Goal: Task Accomplishment & Management: Manage account settings

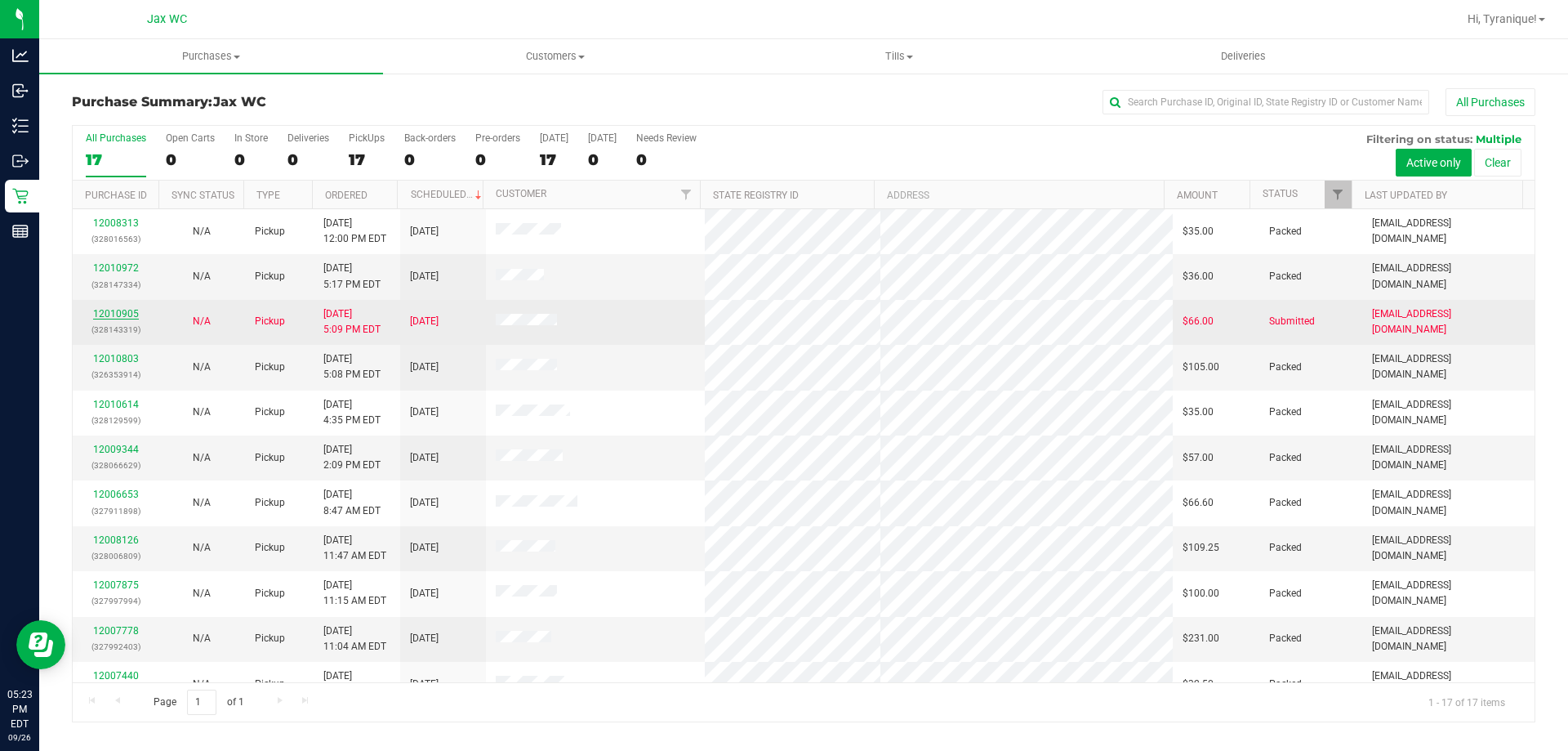
click at [127, 319] on link "12010905" at bounding box center [116, 313] width 46 height 11
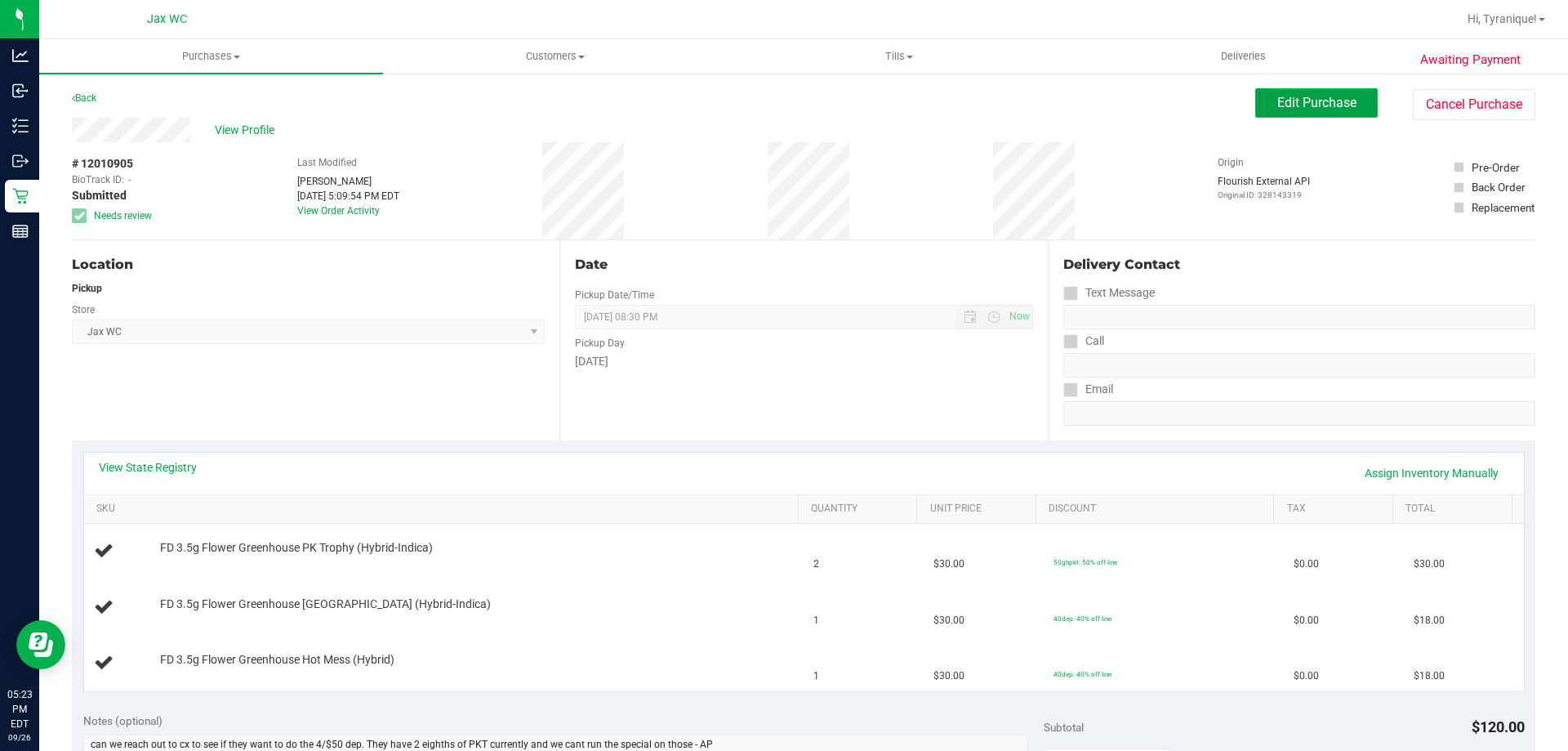
click at [1279, 113] on button "Edit Purchase" at bounding box center [1316, 103] width 123 height 29
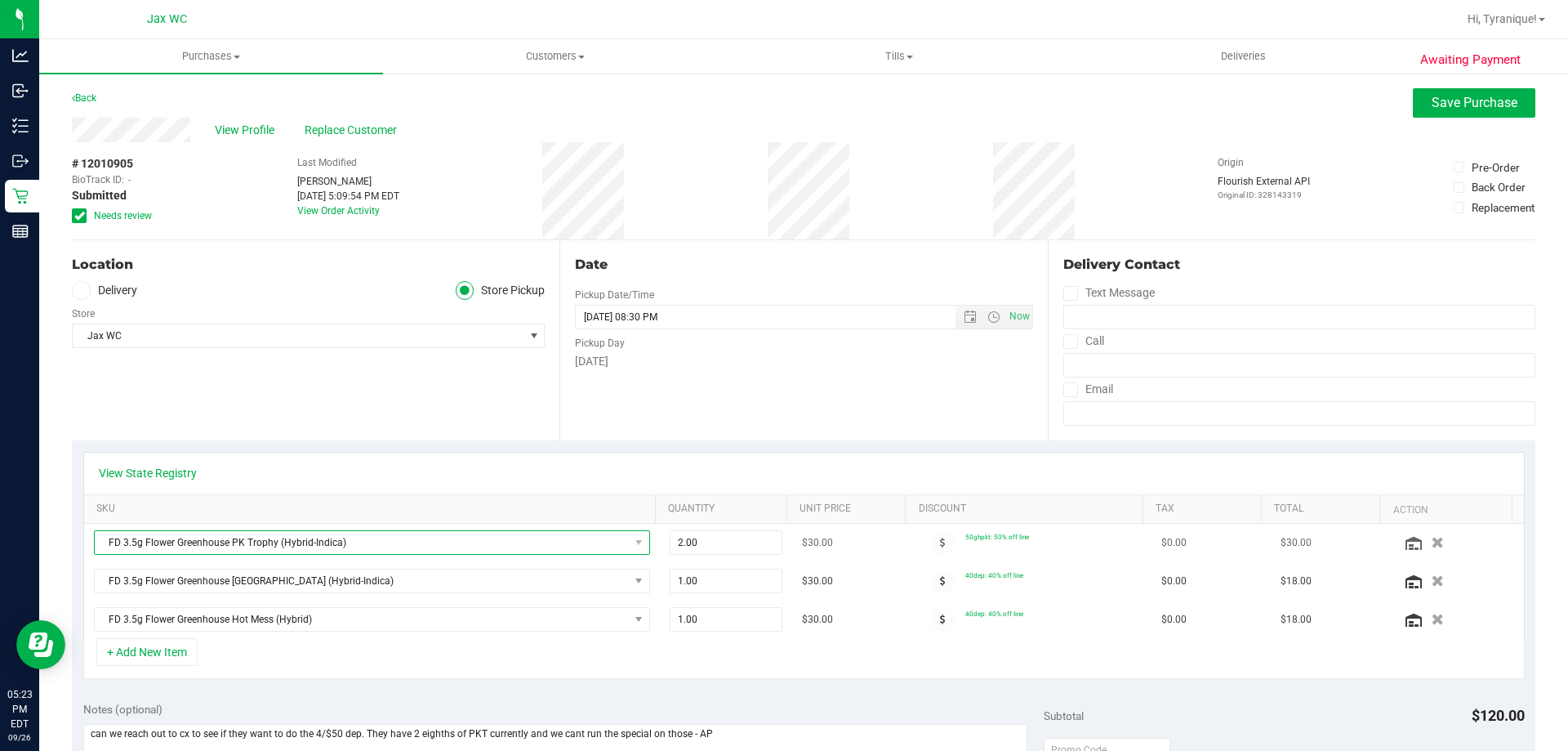
click at [297, 545] on span "FD 3.5g Flower Greenhouse PK Trophy (Hybrid-Indica)" at bounding box center [362, 542] width 534 height 23
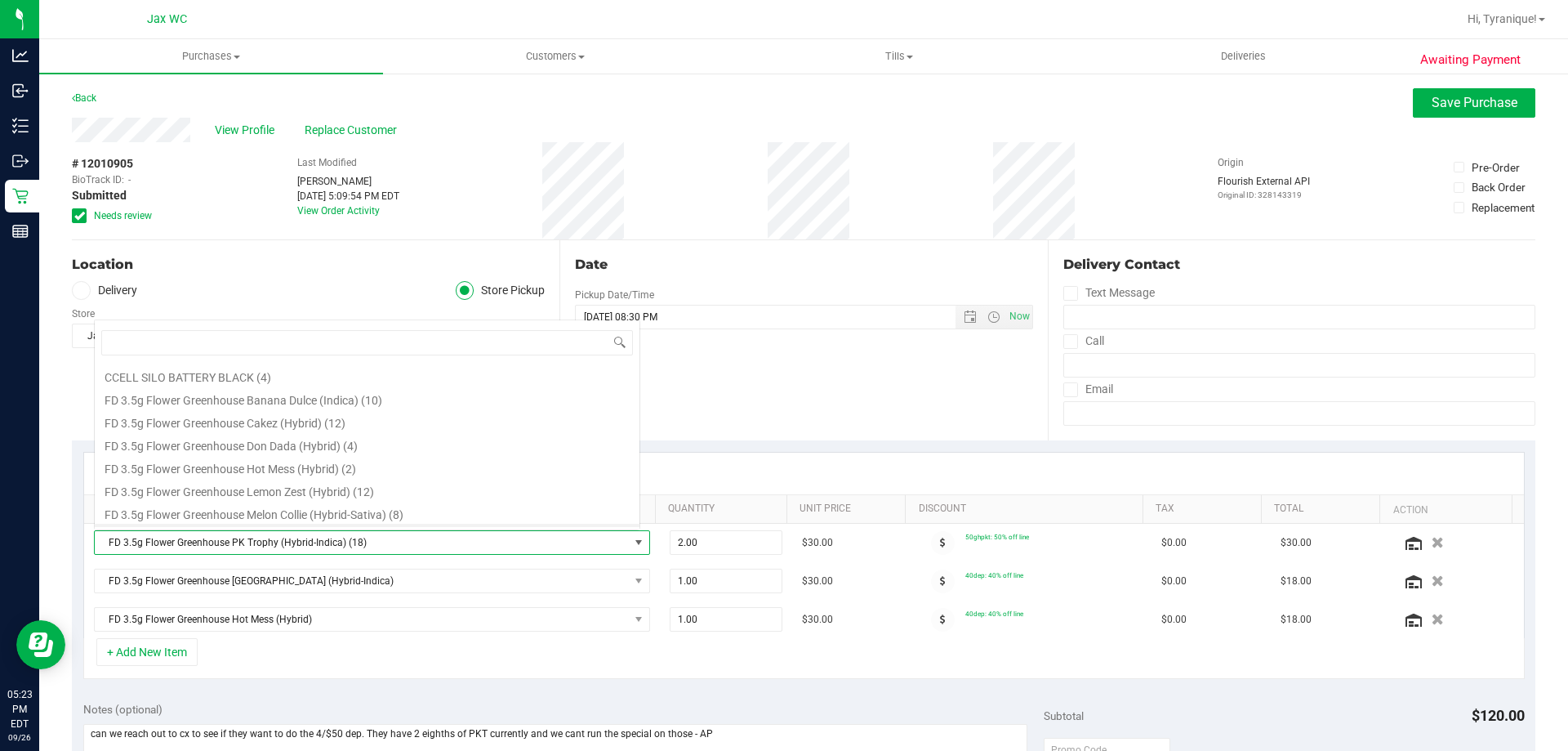
scroll to position [25, 542]
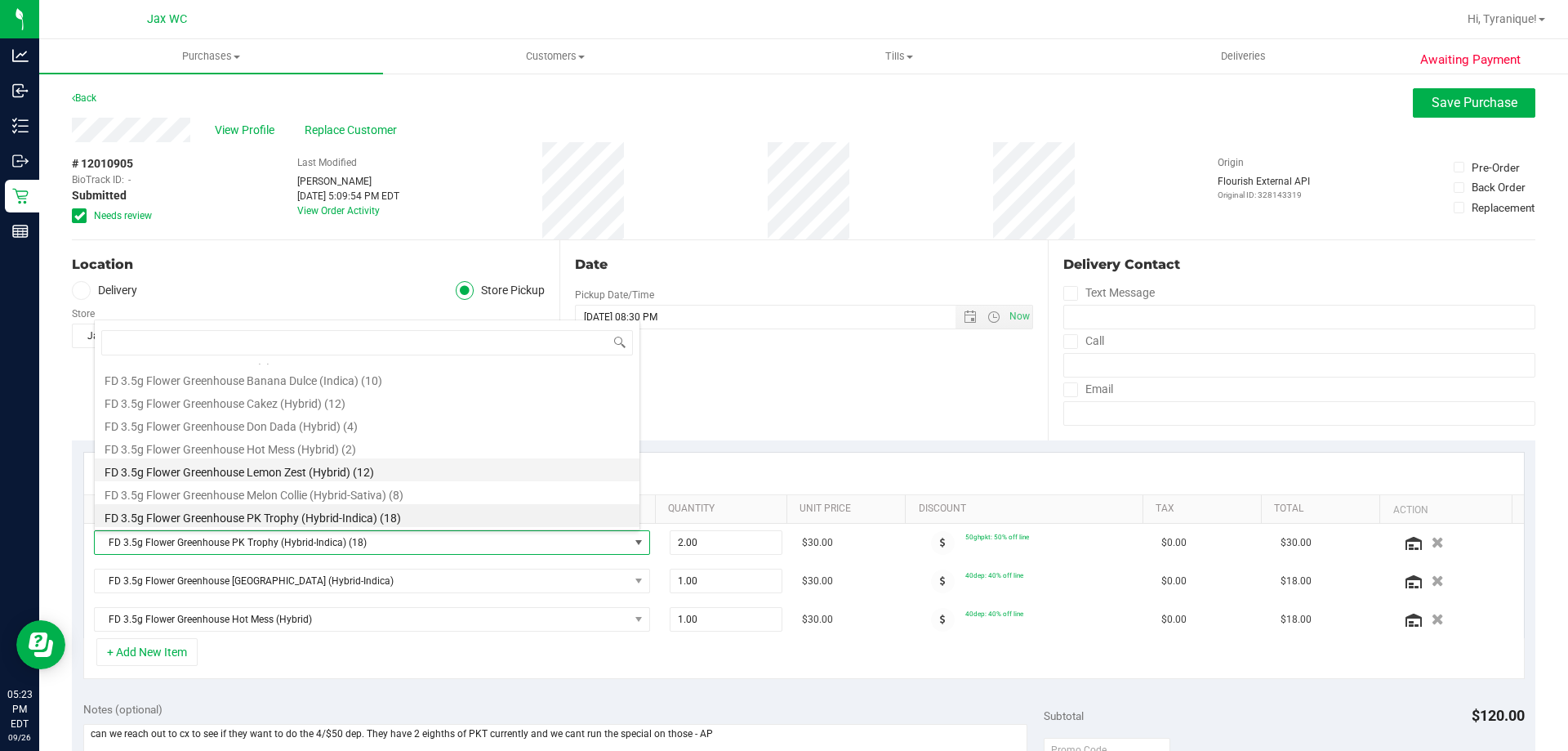
click at [313, 477] on li "FD 3.5g Flower Greenhouse Lemon Zest (Hybrid) (12)" at bounding box center [367, 469] width 544 height 23
type input "1.00"
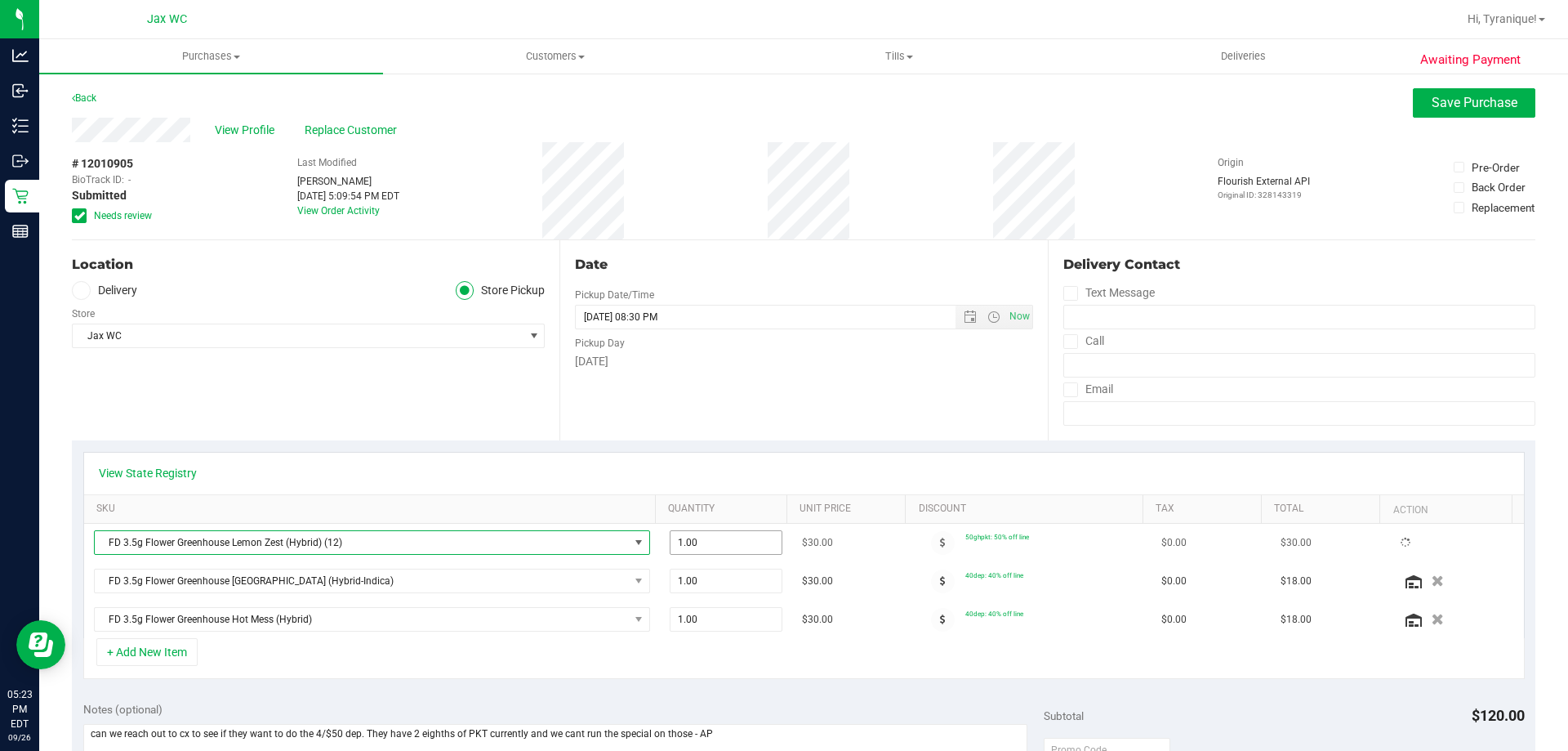
click at [686, 551] on span "1.00 1" at bounding box center [726, 542] width 113 height 25
click at [805, 435] on div "Date Pickup Date/Time [DATE] Now [DATE] 08:30 PM Now Pickup Day [DATE]" at bounding box center [802, 340] width 487 height 200
drag, startPoint x: 705, startPoint y: 544, endPoint x: 585, endPoint y: 551, distance: 120.2
click at [585, 551] on tr "FD 3.5g Flower Greenhouse Lemon Zest (Hybrid) 1.00 1 $30.00 40dep: 40% off line…" at bounding box center [803, 543] width 1440 height 39
type input "2"
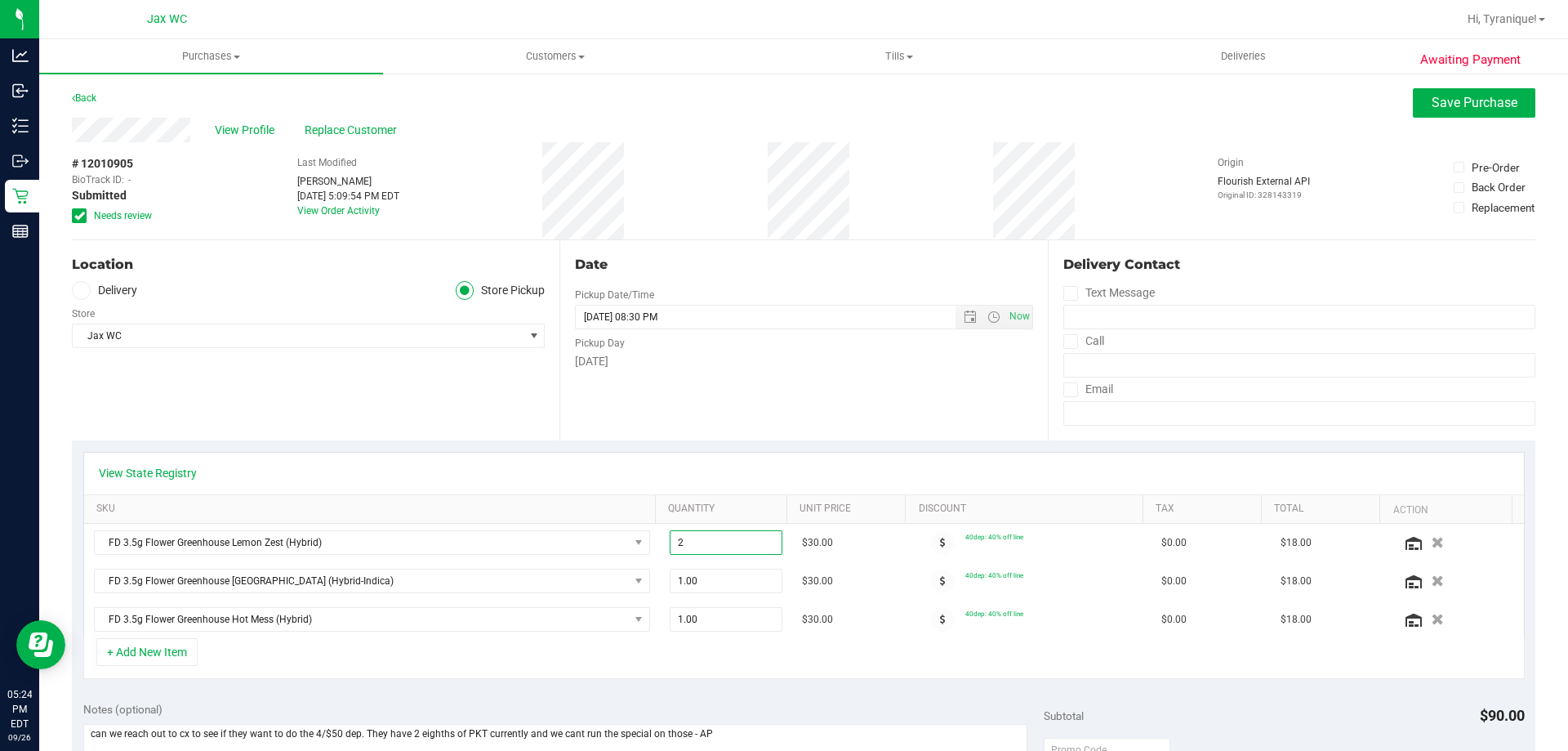
type input "2.00"
click at [708, 471] on div "View State Registry" at bounding box center [803, 473] width 1410 height 17
click at [1432, 108] on span "Save Purchase" at bounding box center [1474, 102] width 86 height 16
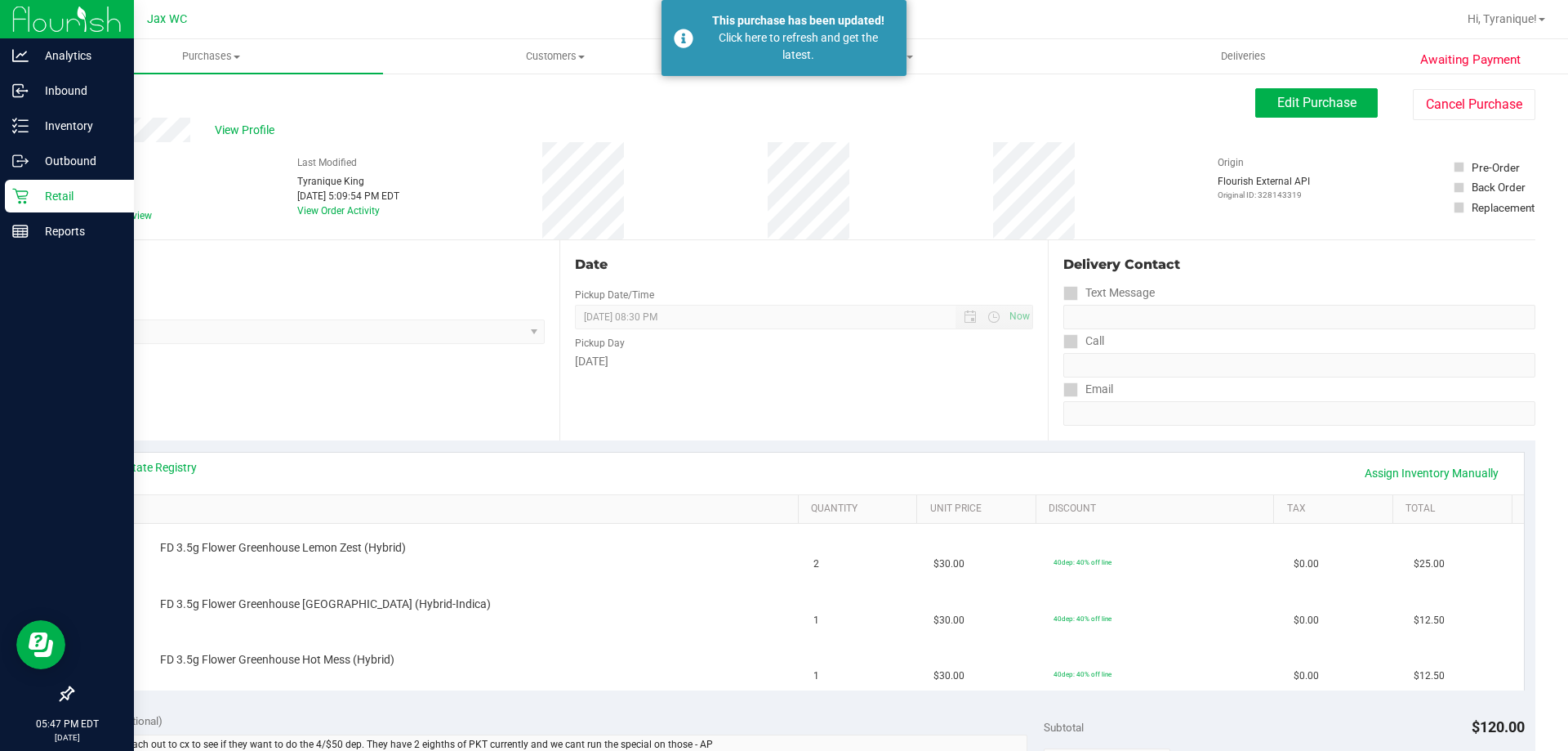
click at [18, 188] on icon at bounding box center [20, 196] width 17 height 17
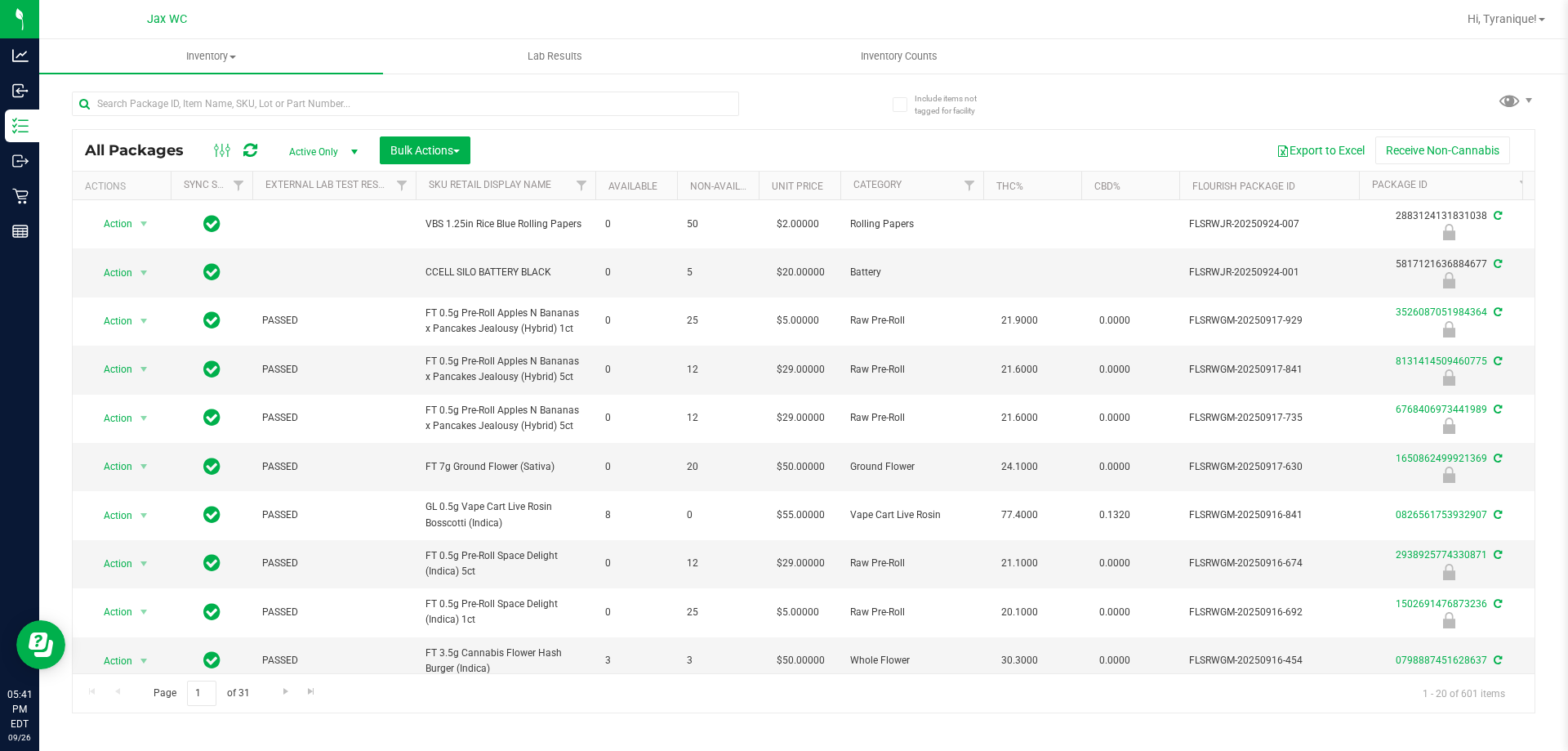
click at [540, 116] on div at bounding box center [405, 110] width 667 height 38
click at [533, 107] on input "text" at bounding box center [405, 103] width 667 height 25
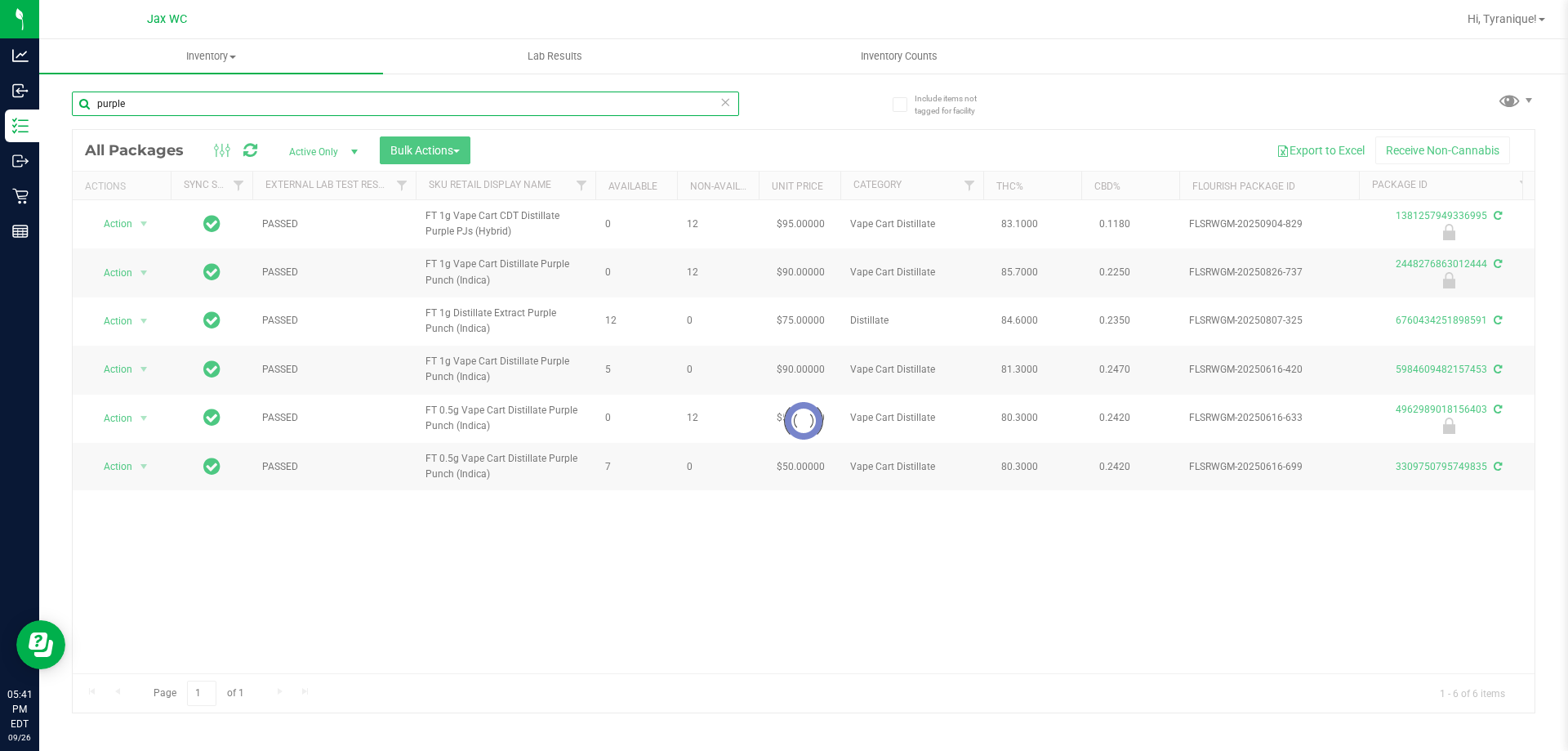
type input "purple"
click at [365, 255] on div at bounding box center [803, 421] width 1461 height 582
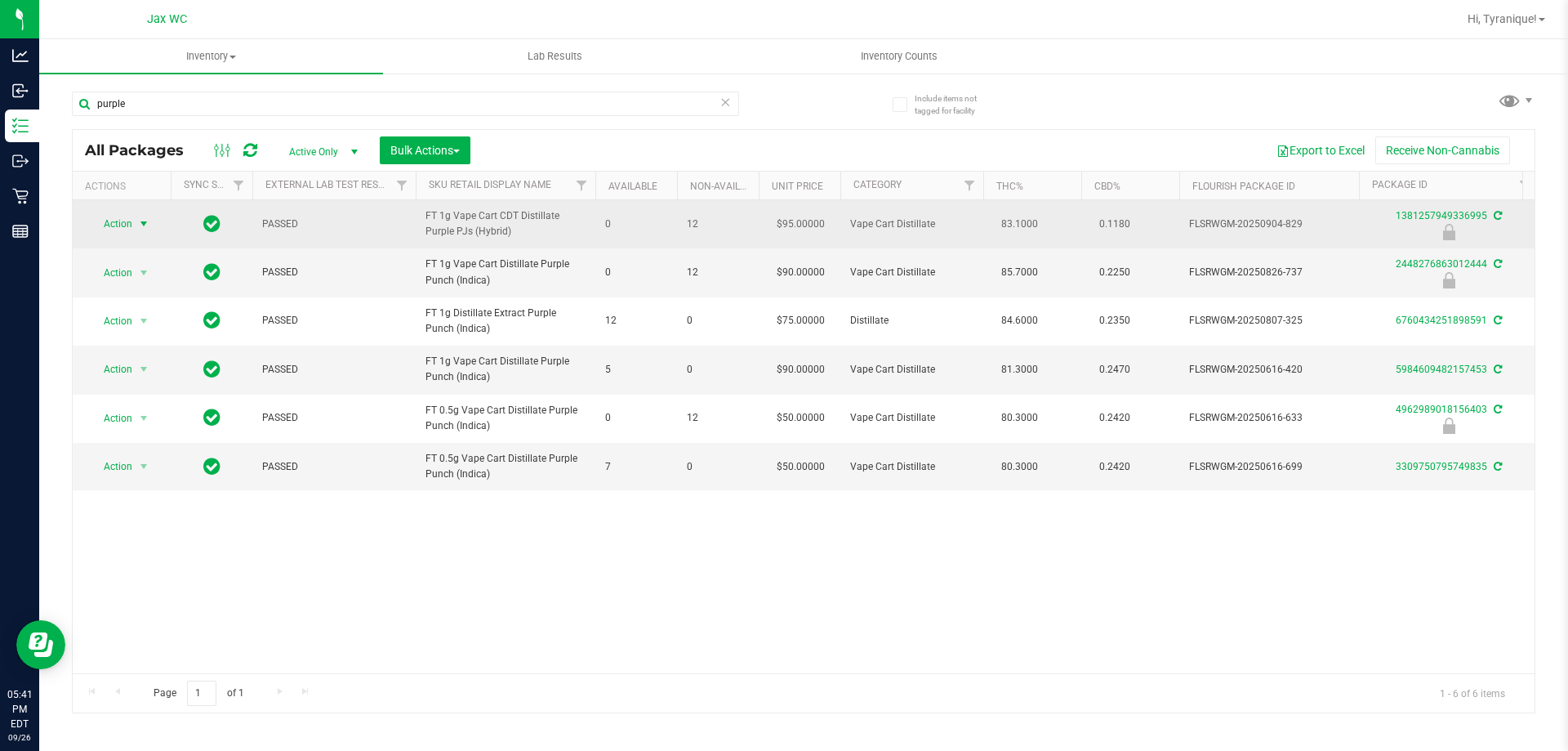
click at [142, 225] on span "select" at bounding box center [144, 224] width 13 height 13
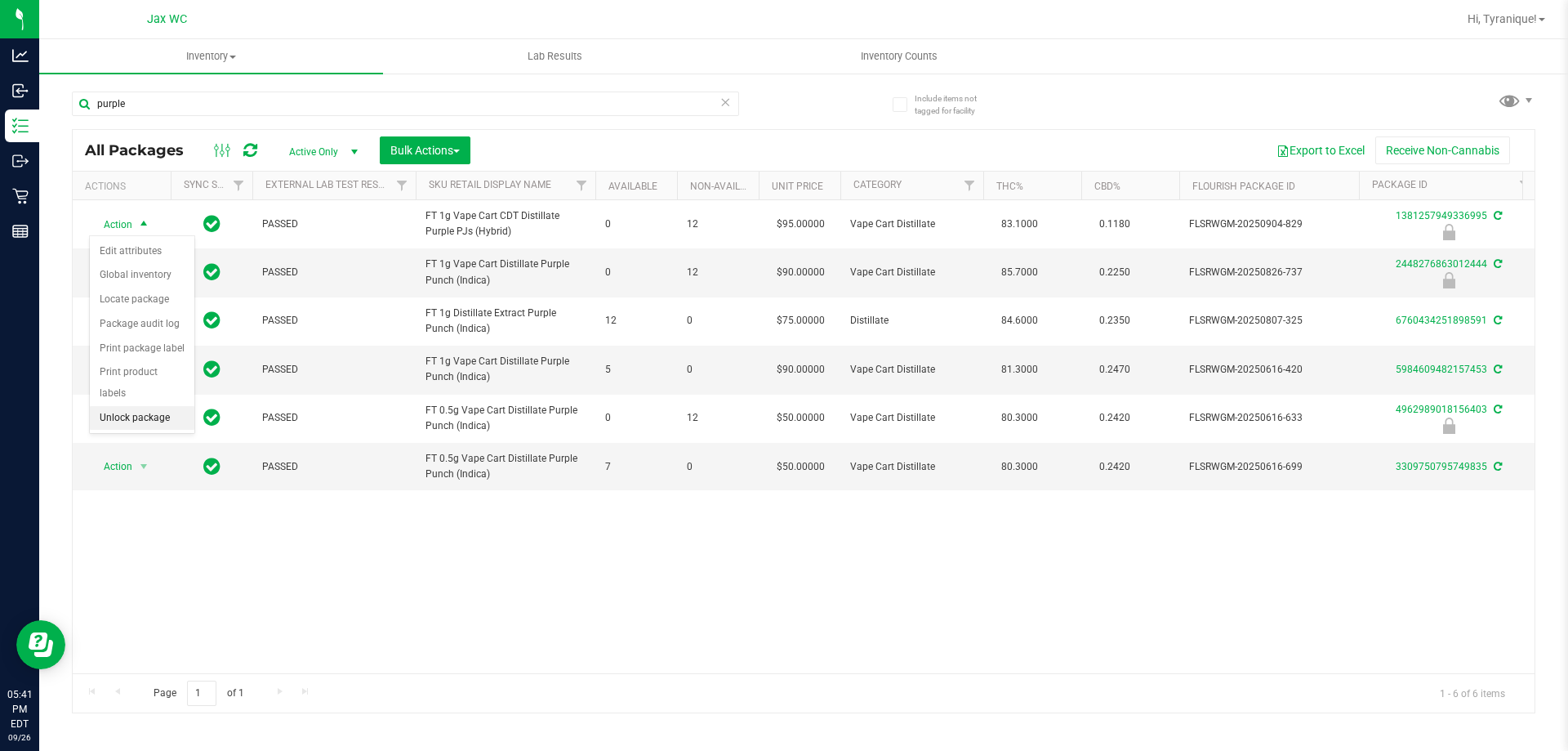
click at [152, 405] on li "Unlock package" at bounding box center [141, 417] width 104 height 25
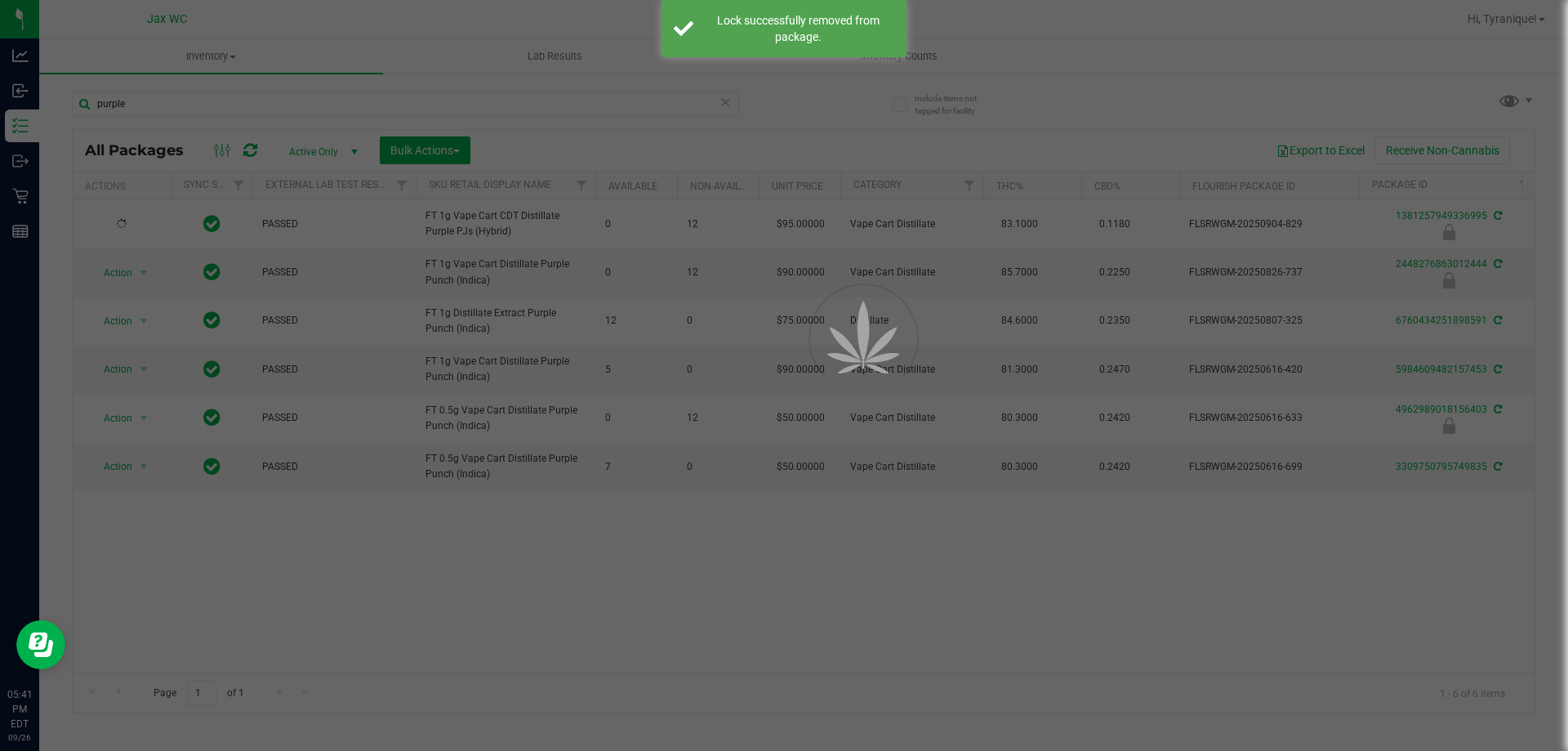
click at [132, 234] on div at bounding box center [784, 375] width 1568 height 751
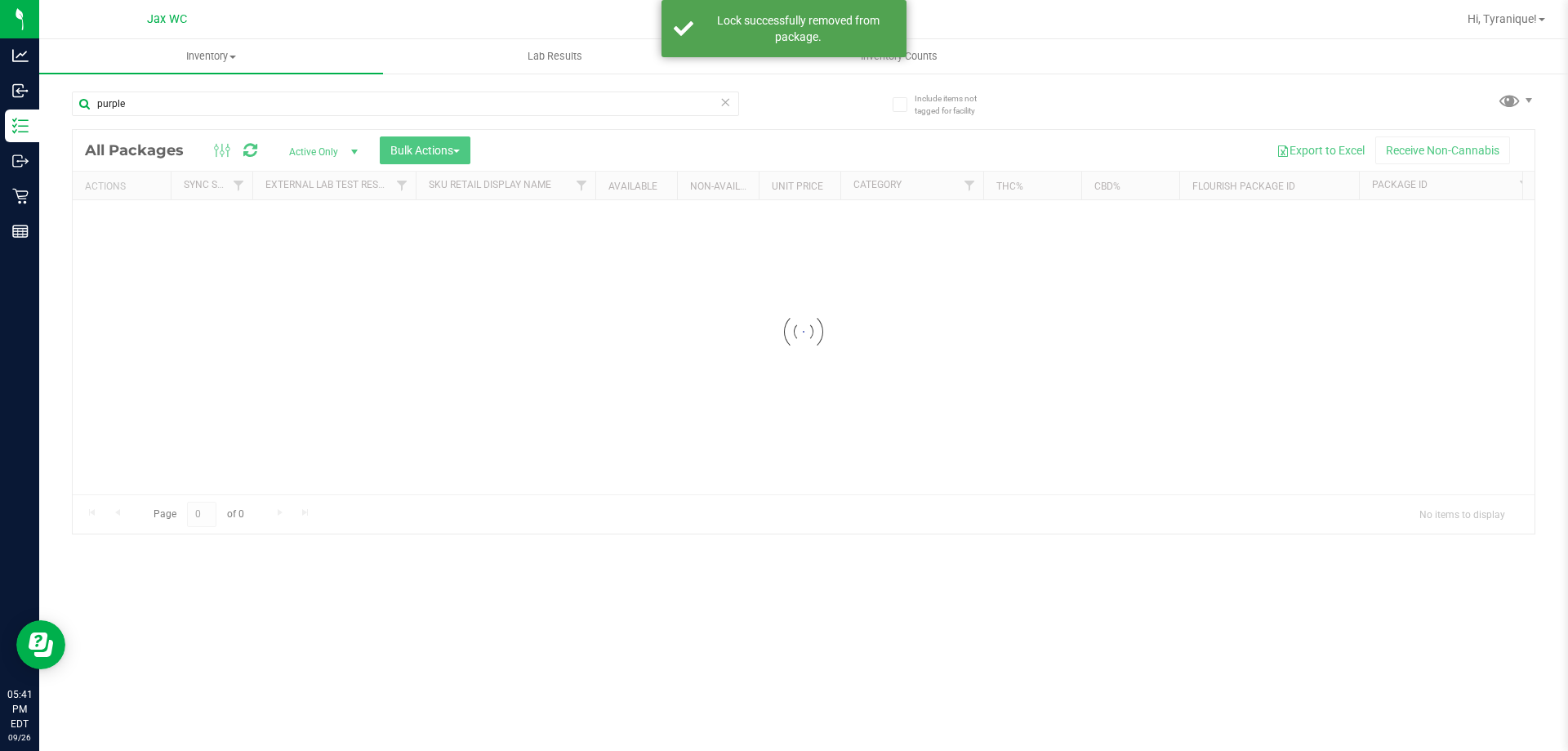
click at [131, 221] on div at bounding box center [803, 332] width 1461 height 404
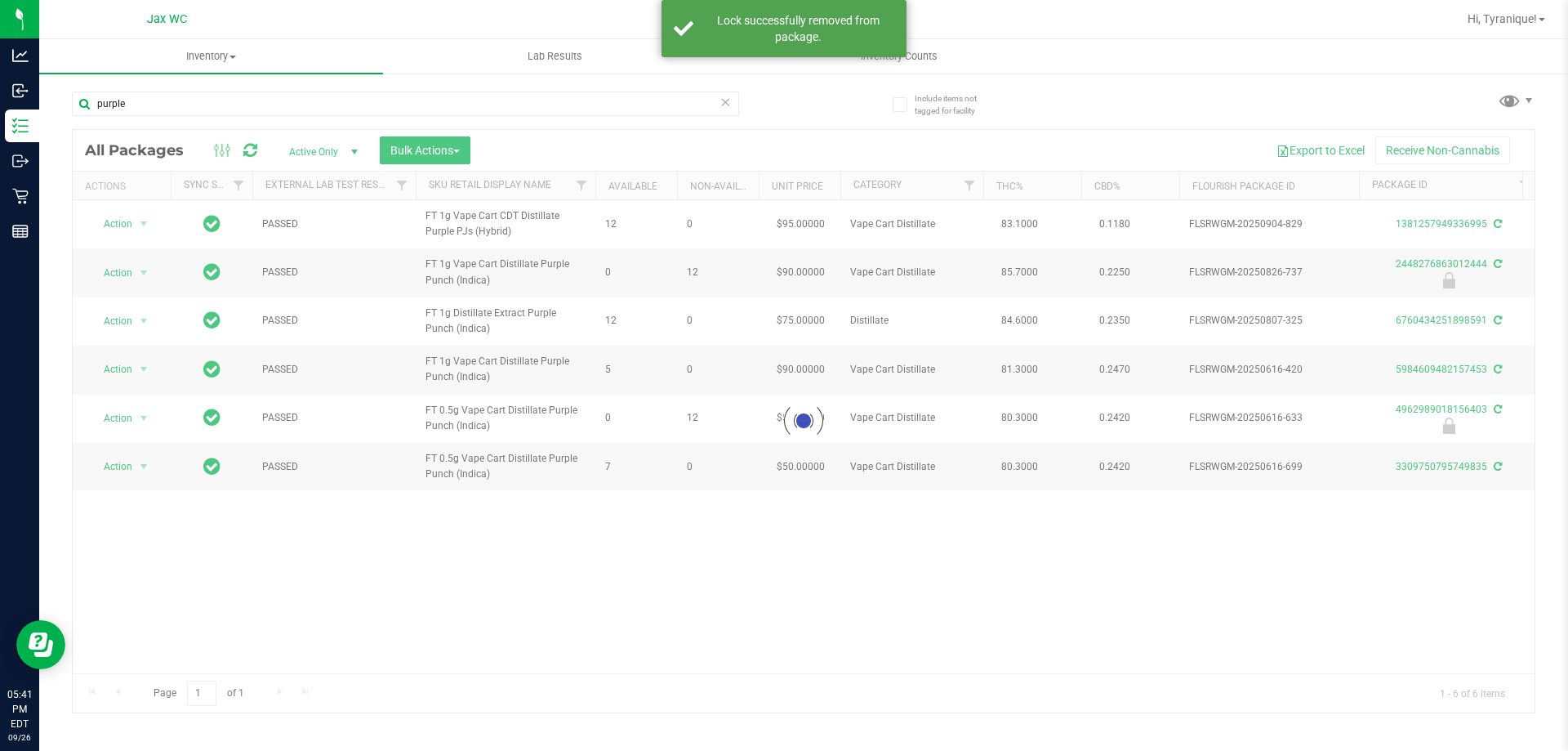
click at [123, 219] on div at bounding box center [803, 421] width 1461 height 582
click at [127, 222] on div at bounding box center [803, 421] width 1461 height 582
click at [130, 225] on div at bounding box center [803, 421] width 1461 height 582
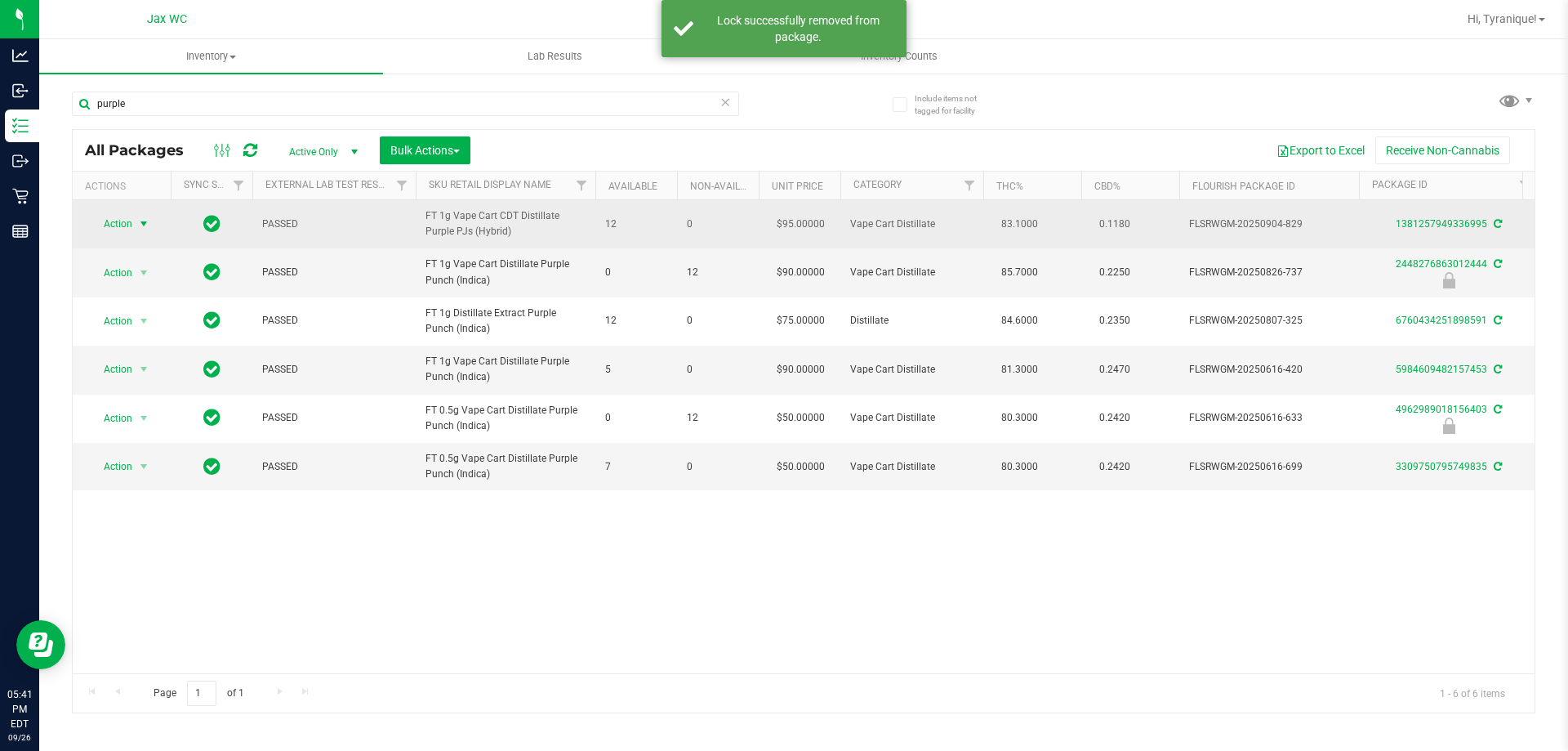
click at [125, 227] on span "Action" at bounding box center [111, 223] width 44 height 23
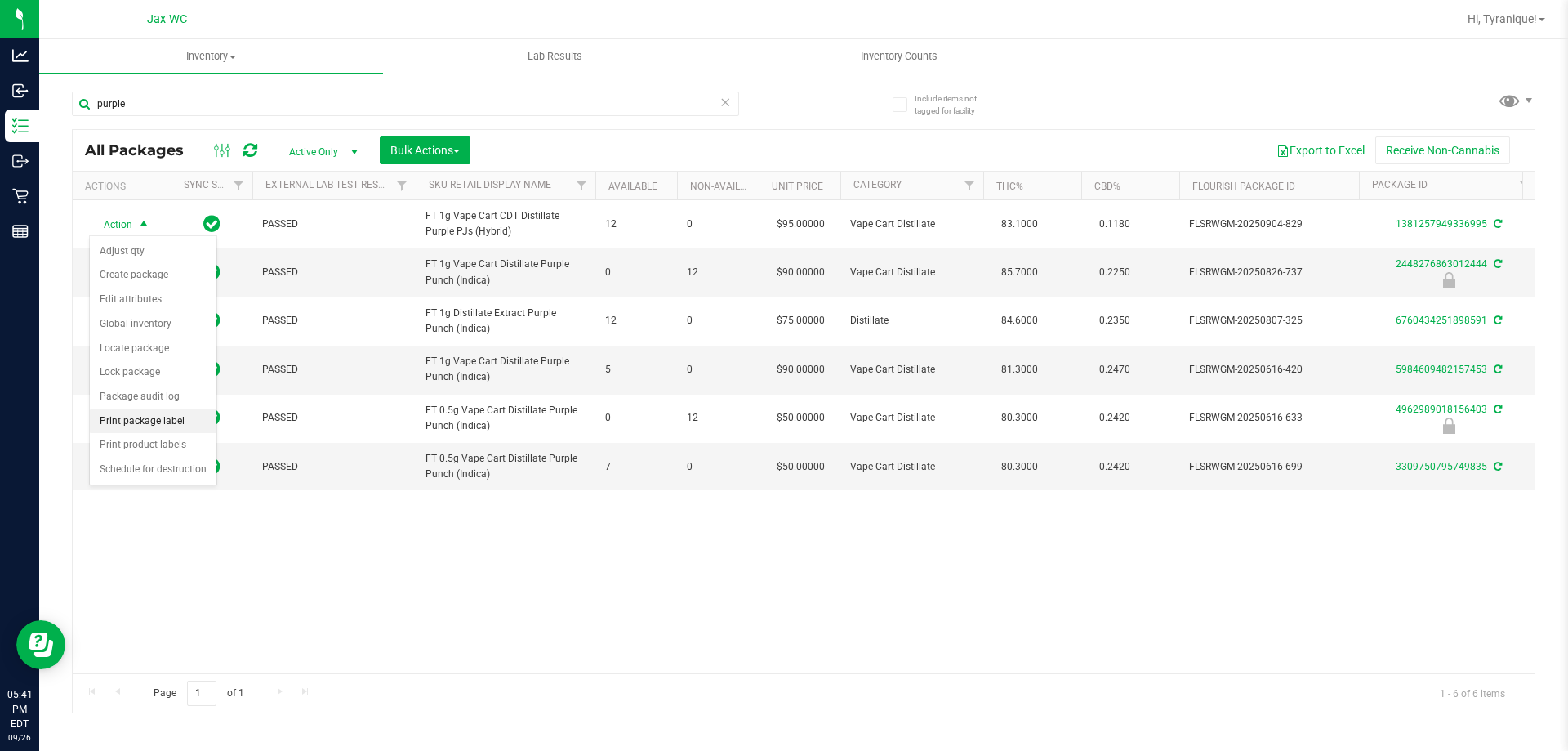
click at [164, 420] on li "Print package label" at bounding box center [152, 421] width 126 height 25
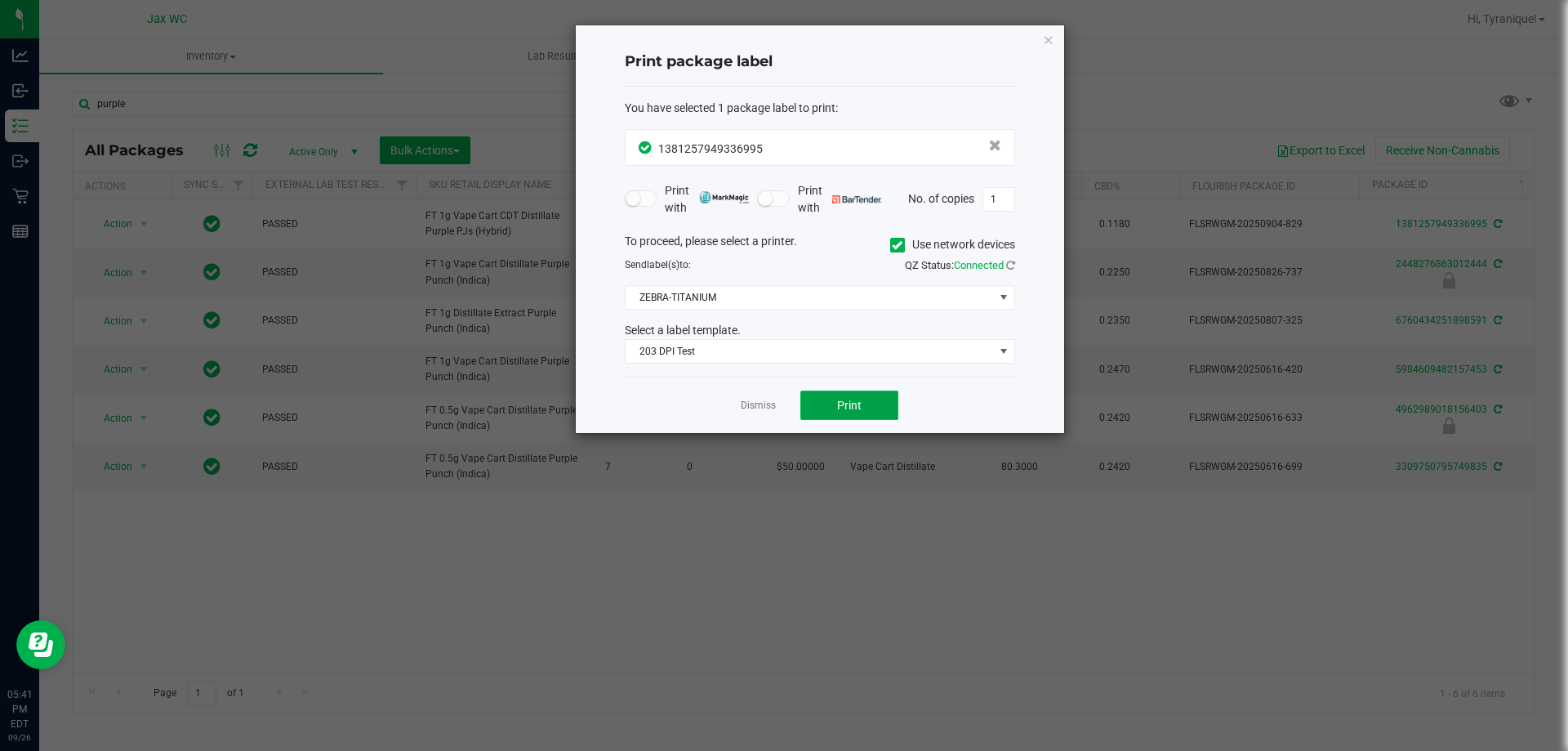
click at [822, 397] on button "Print" at bounding box center [849, 405] width 98 height 29
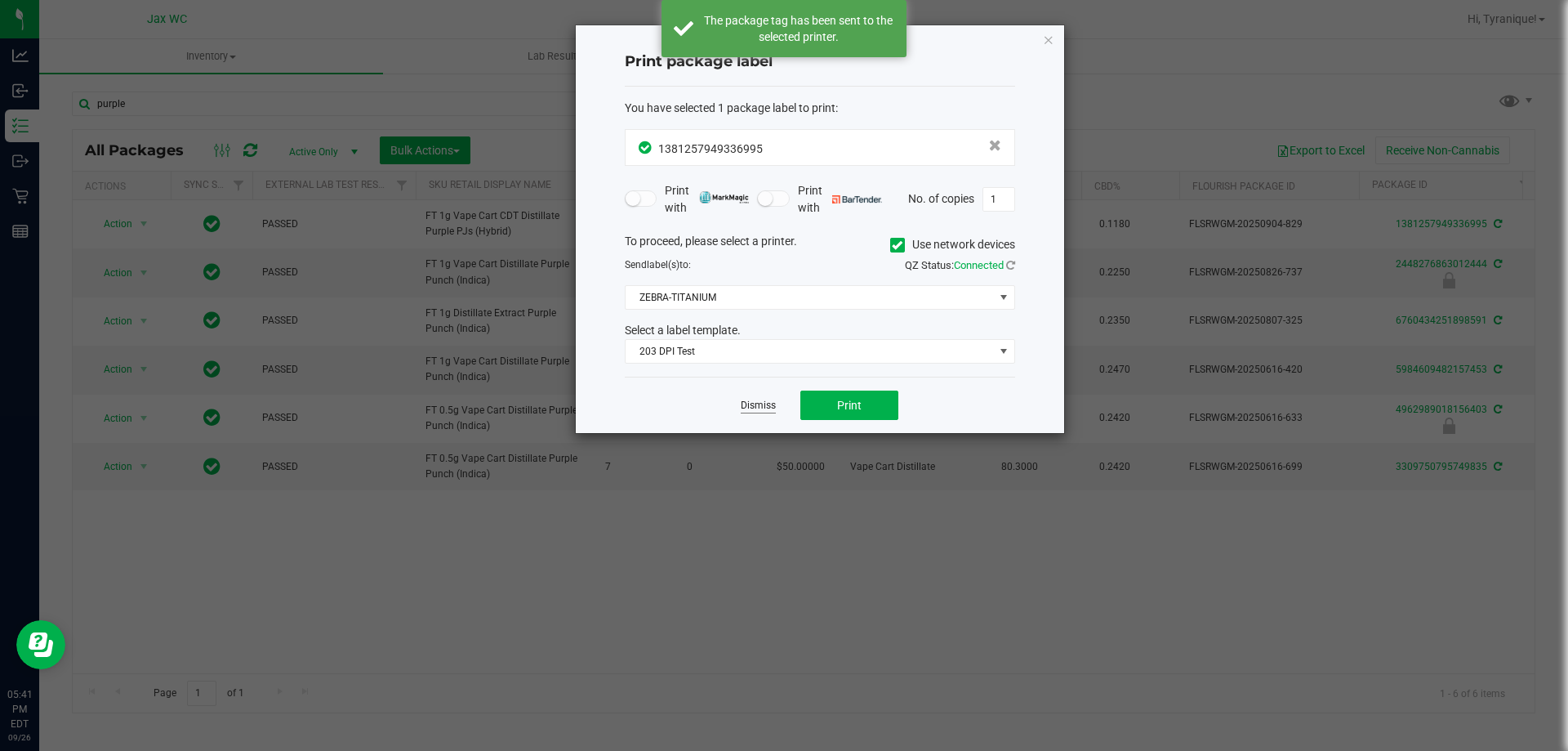
click at [755, 399] on link "Dismiss" at bounding box center [758, 405] width 35 height 14
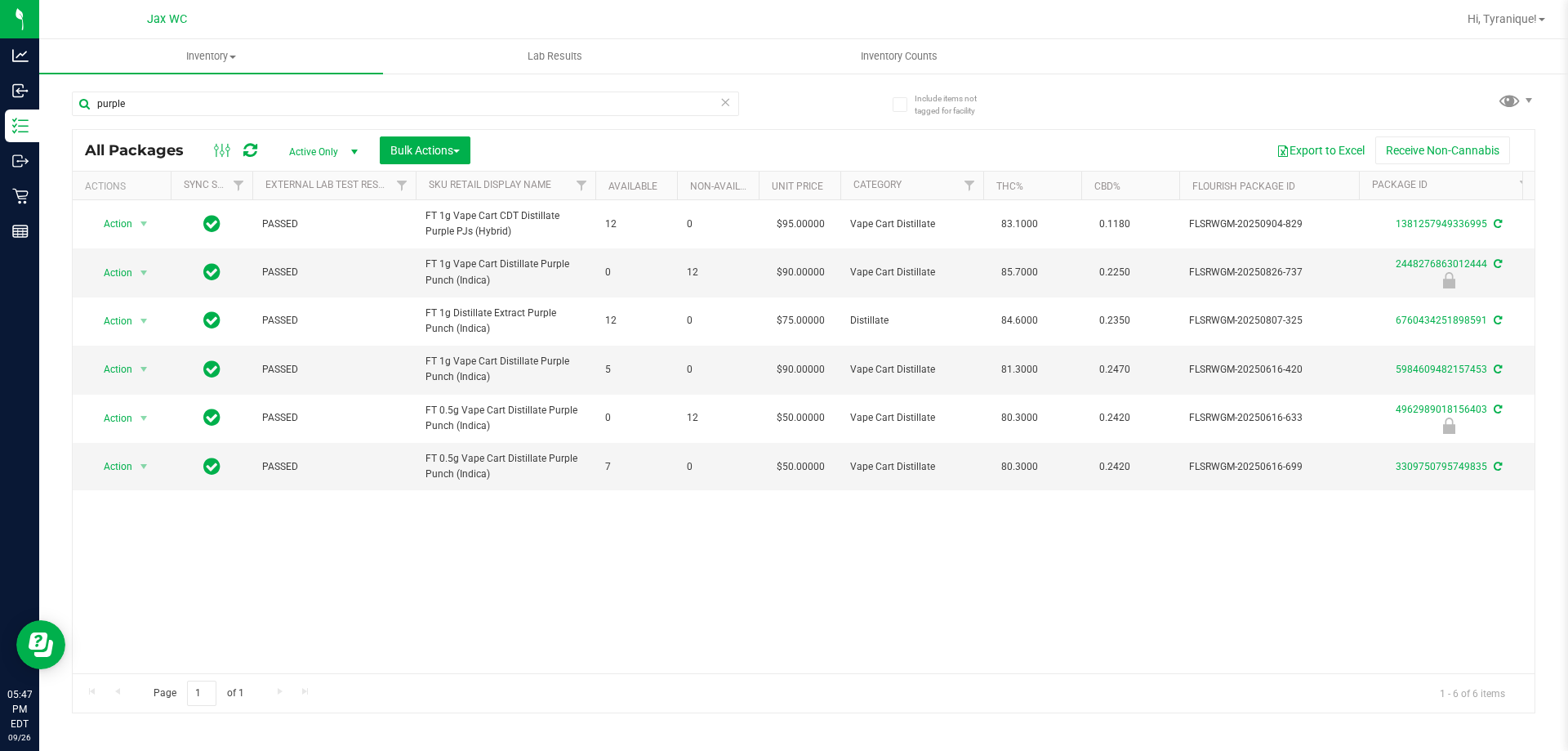
click at [727, 104] on icon at bounding box center [725, 100] width 11 height 19
